Goal: Task Accomplishment & Management: Complete application form

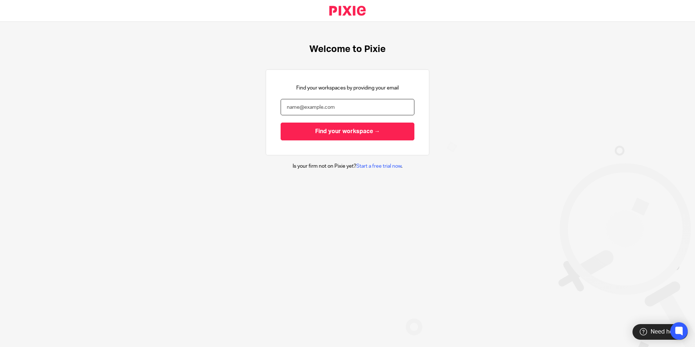
click at [337, 104] on input "email" at bounding box center [347, 107] width 134 height 16
type input "[EMAIL_ADDRESS][DOMAIN_NAME]"
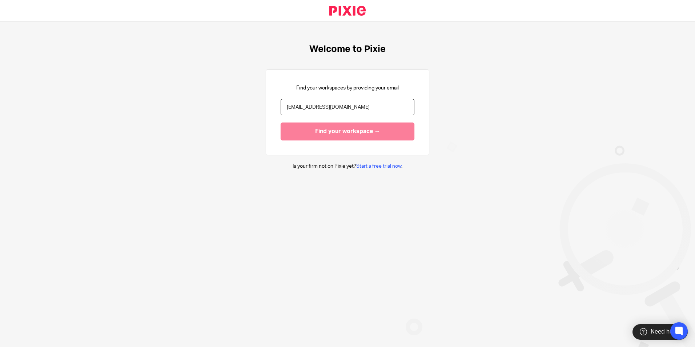
click at [337, 128] on input "Find your workspace →" at bounding box center [347, 131] width 134 height 18
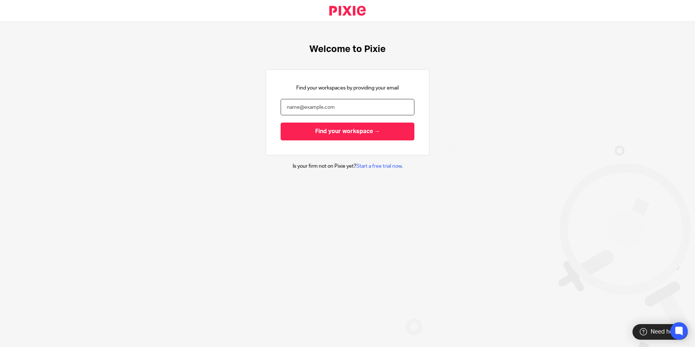
click at [342, 106] on input "email" at bounding box center [347, 107] width 134 height 16
paste input "[EMAIL_ADDRESS][DOMAIN_NAME]"
type input "[EMAIL_ADDRESS][DOMAIN_NAME]"
click at [280, 122] on input "Find your workspace →" at bounding box center [347, 131] width 134 height 18
